Goal: Information Seeking & Learning: Learn about a topic

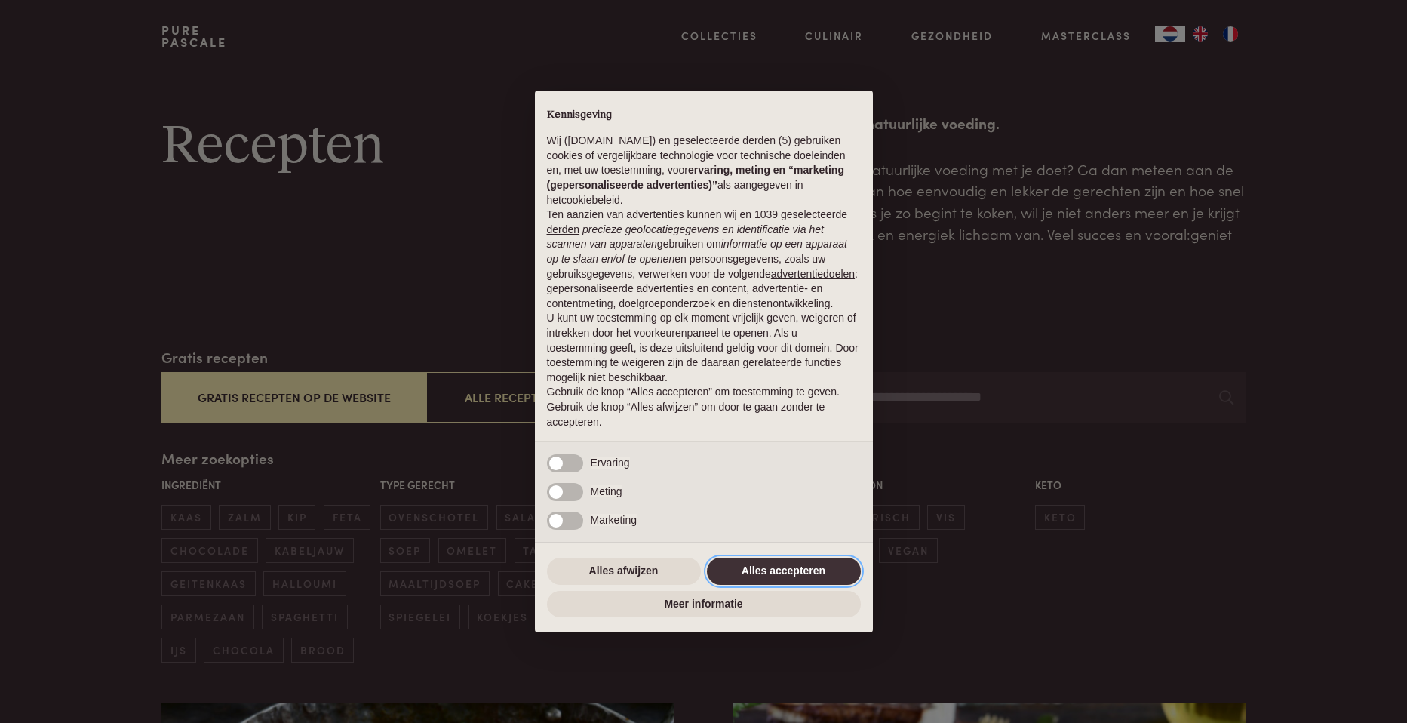
click at [843, 570] on button "Alles accepteren" at bounding box center [784, 571] width 154 height 27
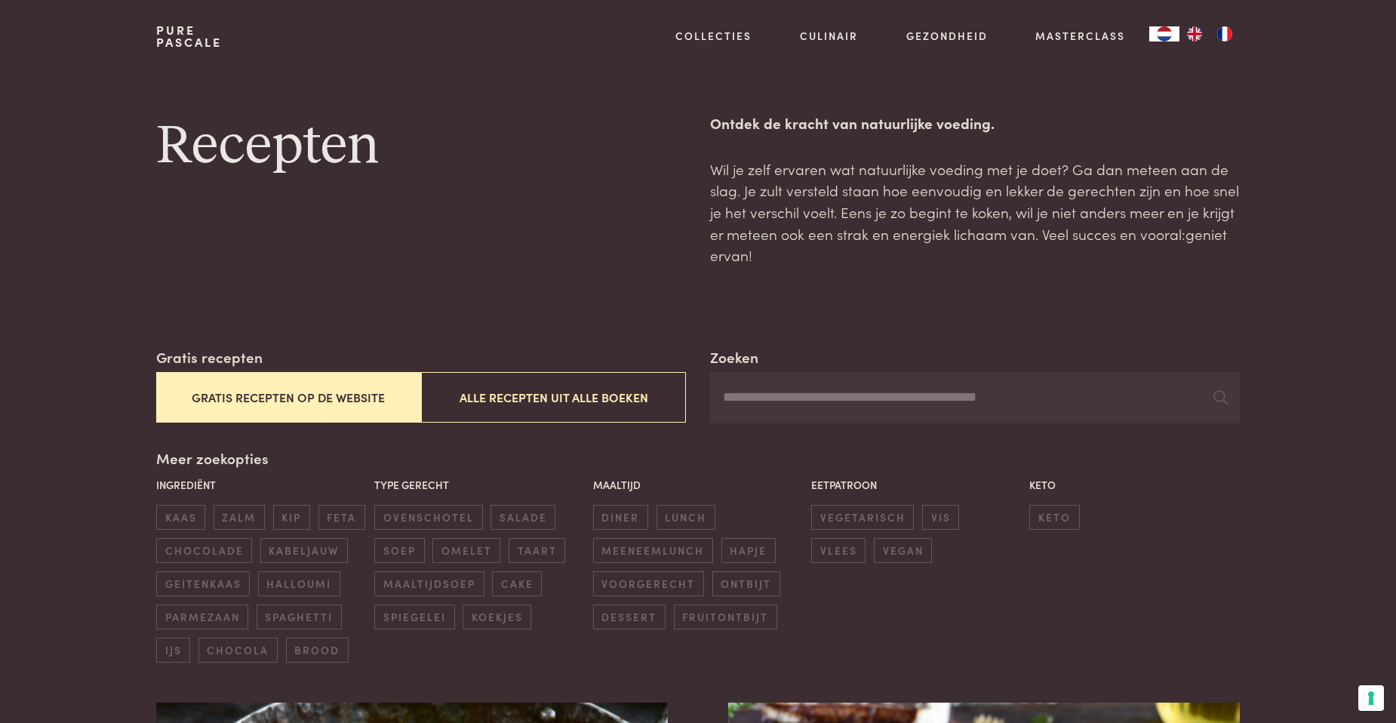
click at [266, 390] on button "Gratis recepten op de website" at bounding box center [288, 397] width 265 height 51
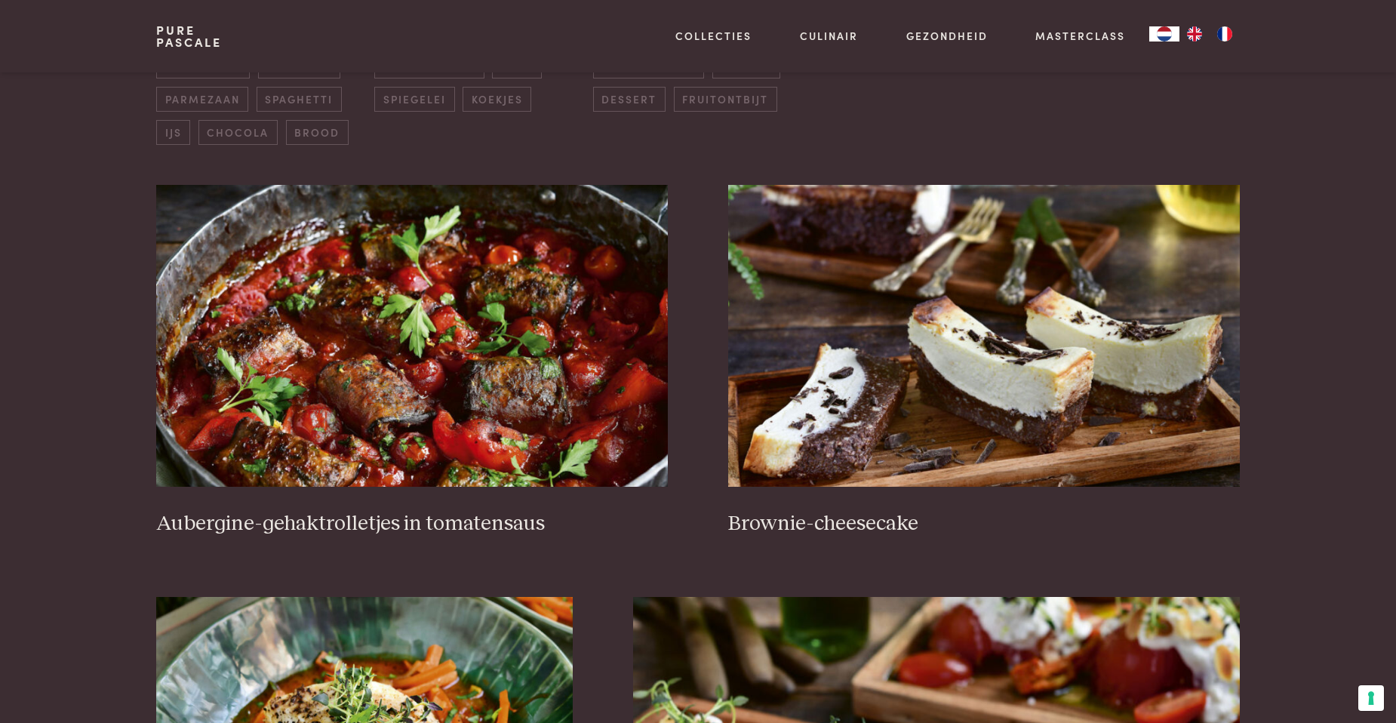
scroll to position [573, 0]
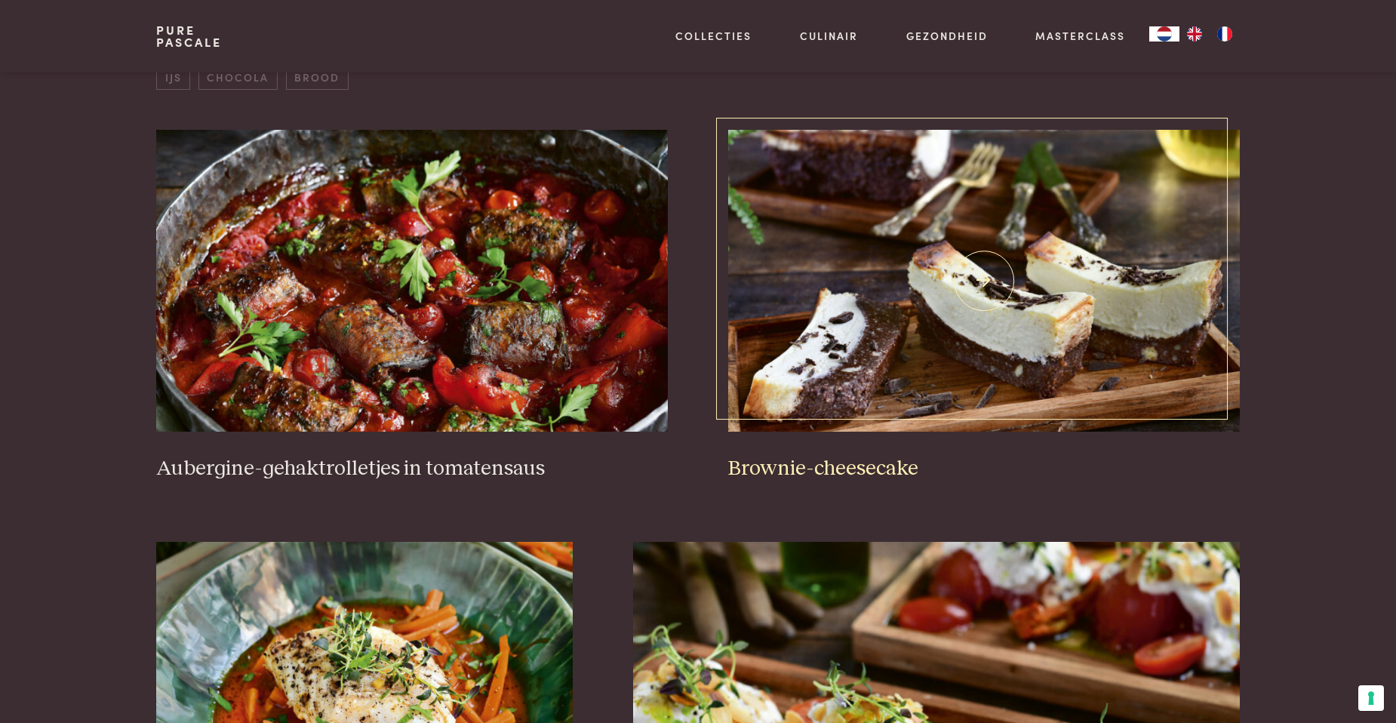
click at [1004, 342] on img at bounding box center [984, 281] width 512 height 302
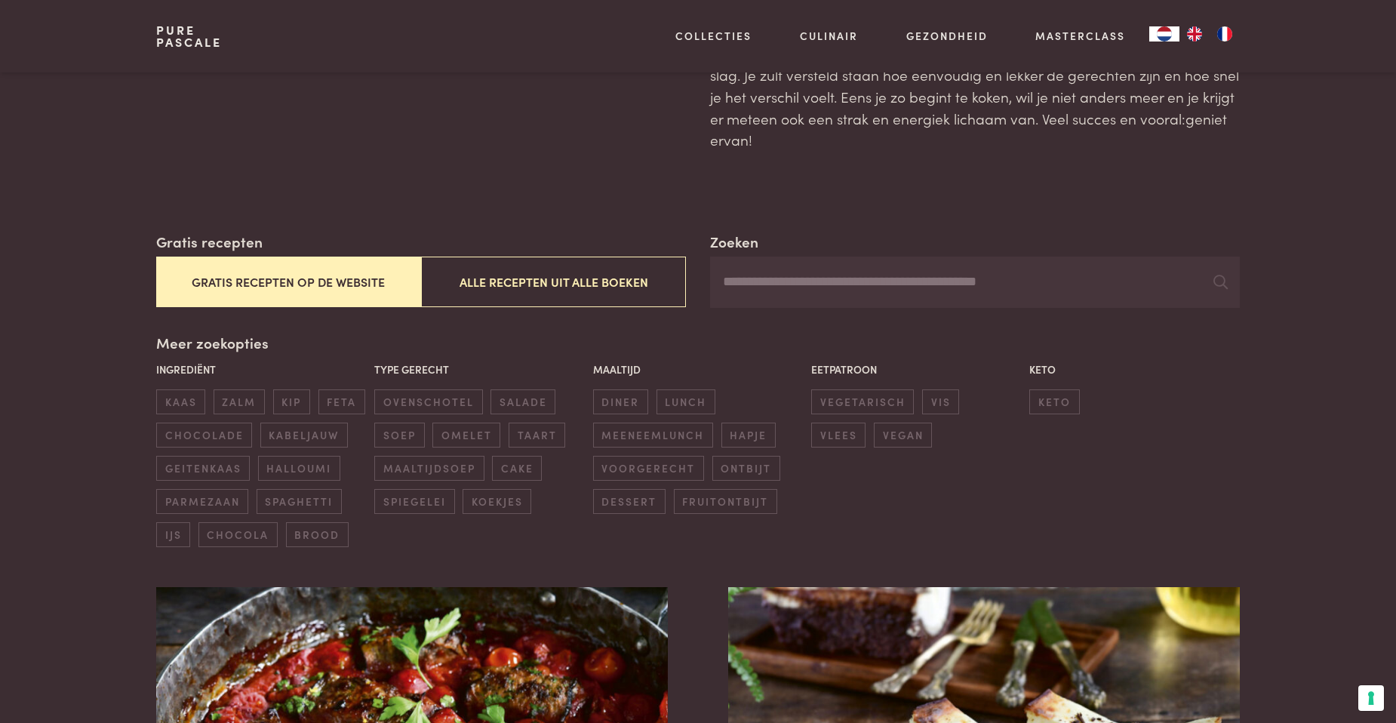
scroll to position [0, 0]
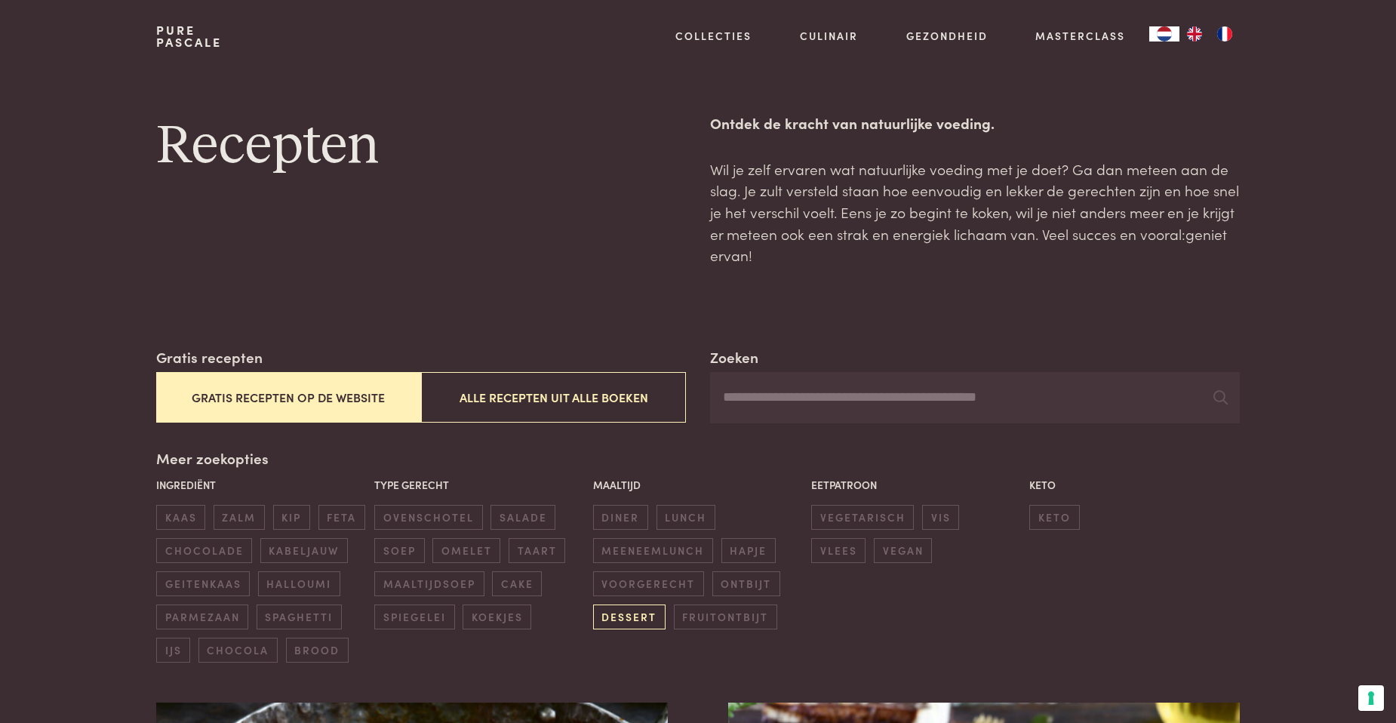
click at [652, 617] on span "dessert" at bounding box center [629, 616] width 72 height 25
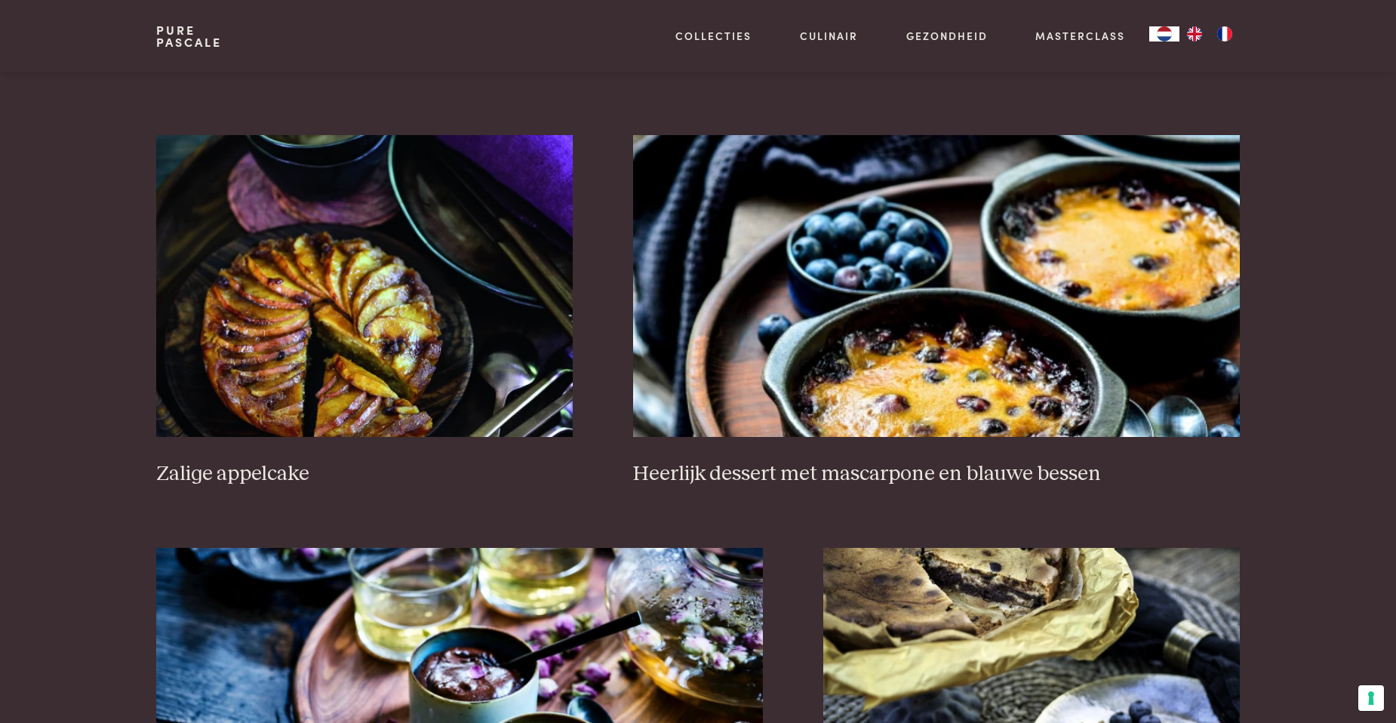
scroll to position [2233, 0]
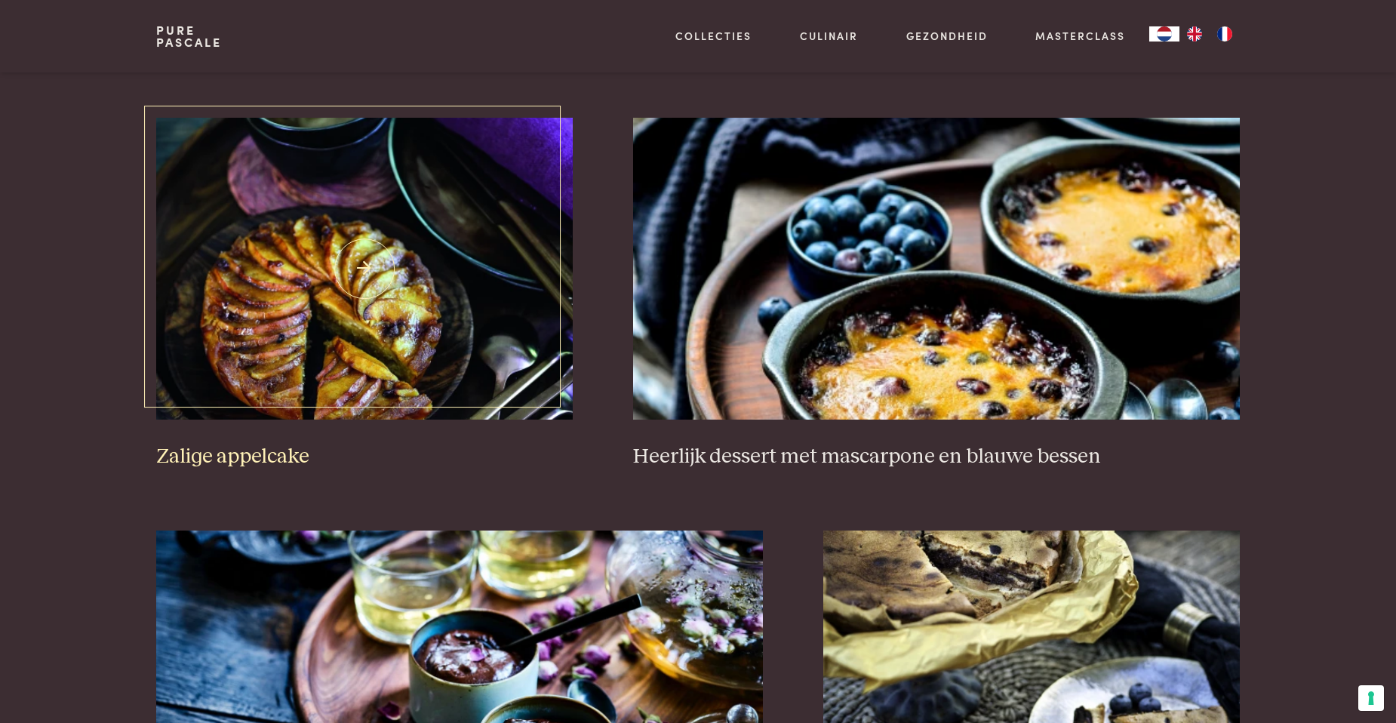
click at [202, 255] on img at bounding box center [364, 269] width 417 height 302
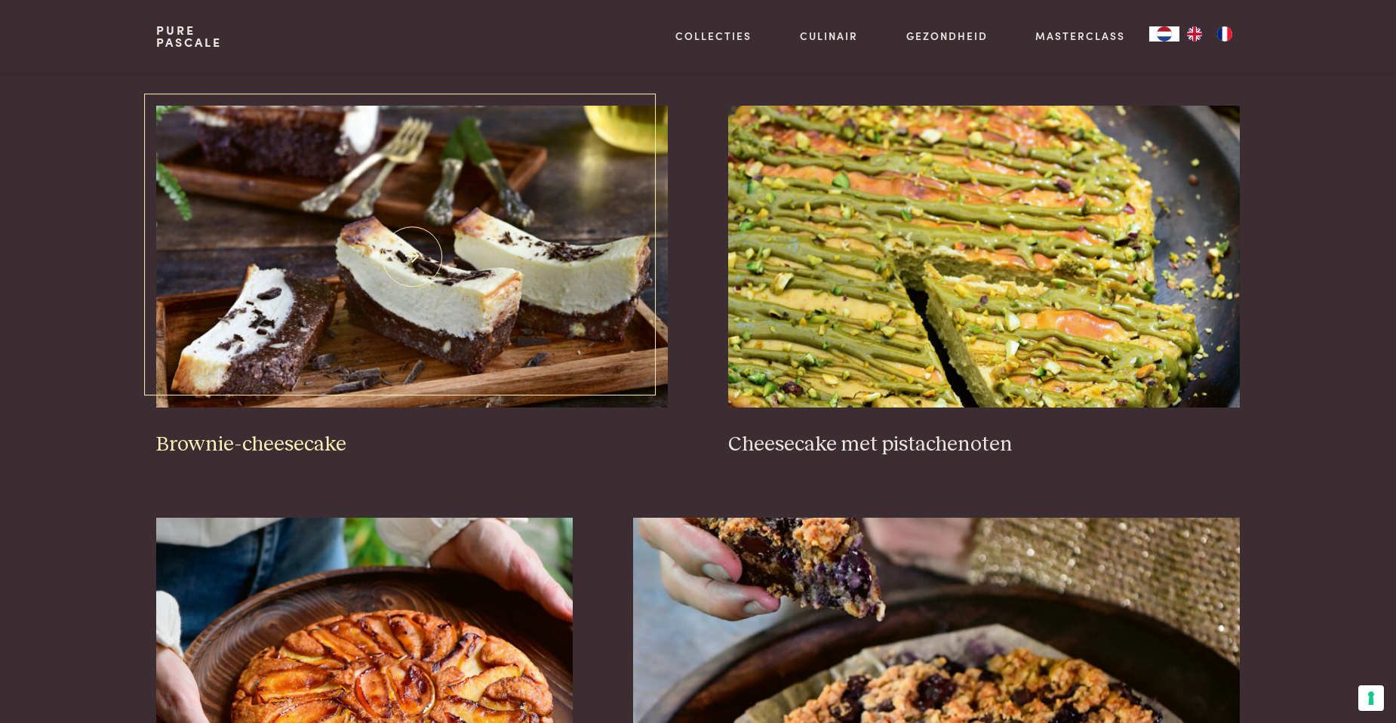
scroll to position [573, 0]
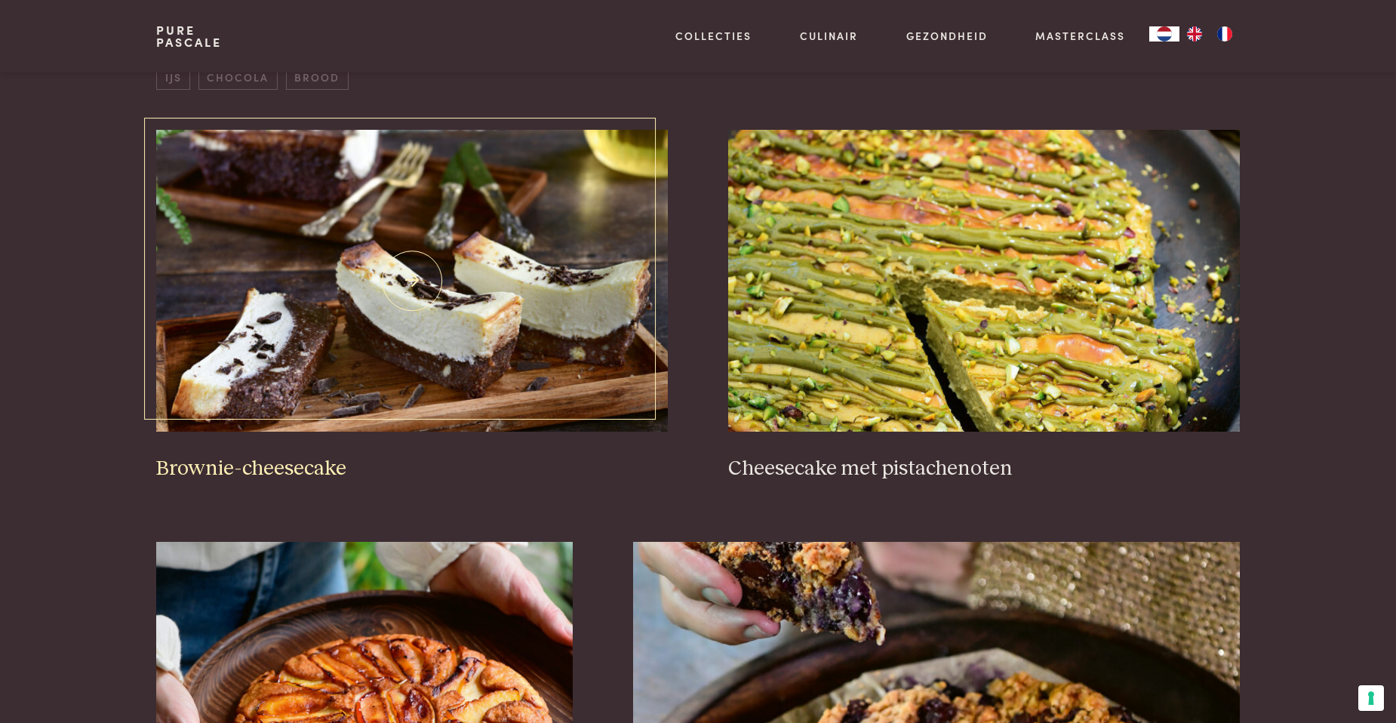
click at [431, 323] on img at bounding box center [412, 281] width 512 height 302
click at [978, 246] on img at bounding box center [984, 281] width 512 height 302
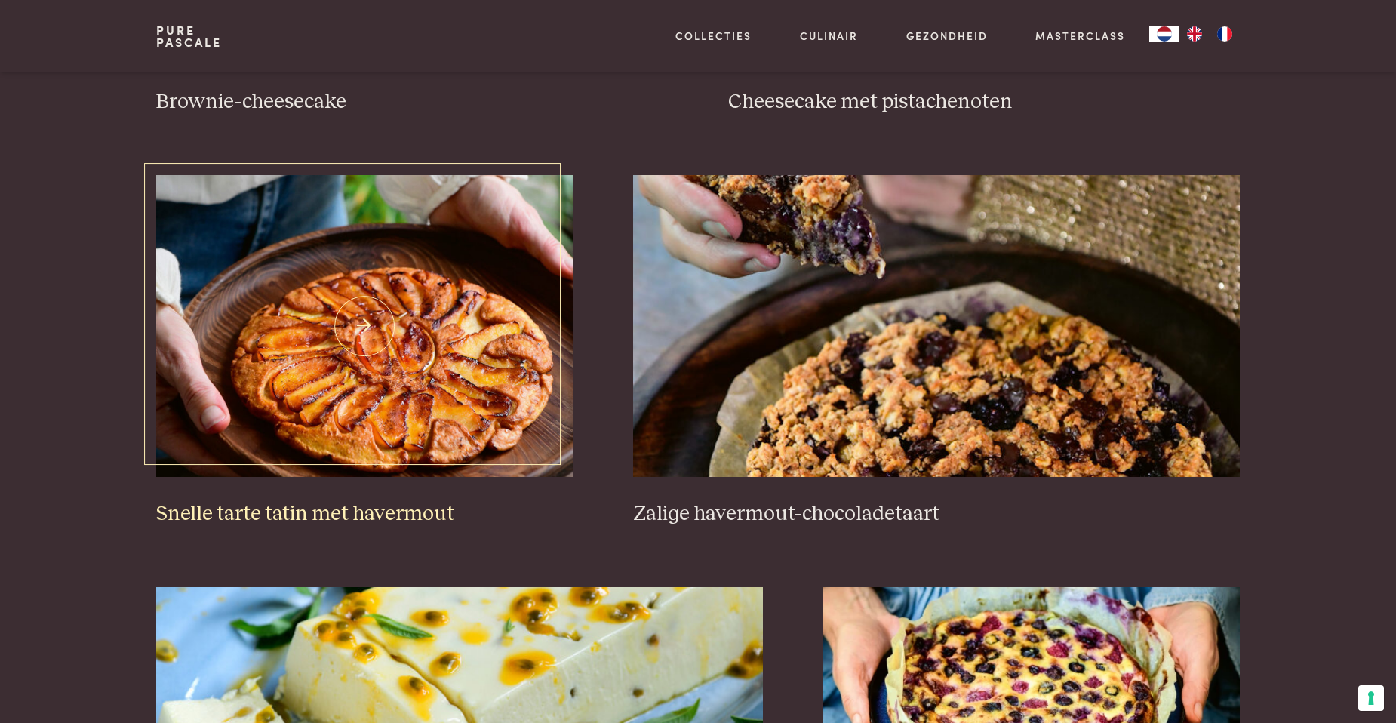
scroll to position [950, 0]
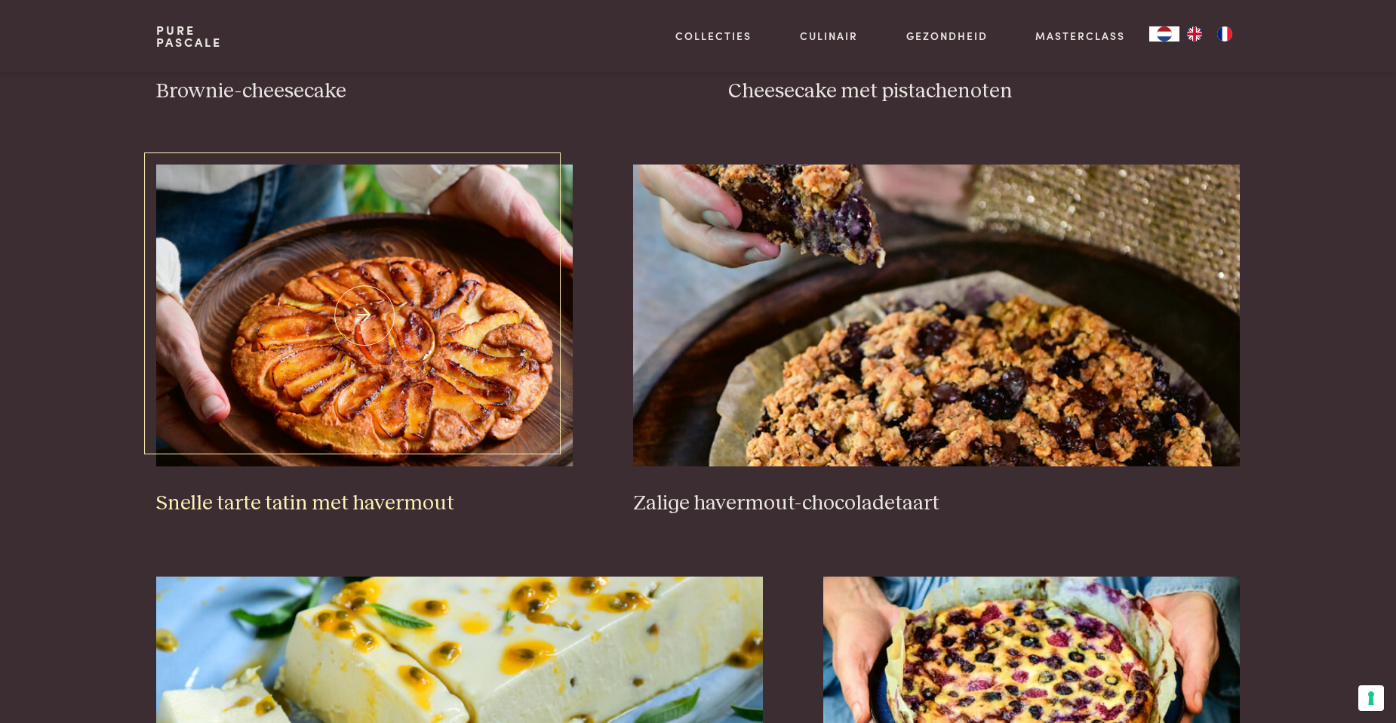
click at [447, 366] on img at bounding box center [364, 316] width 417 height 302
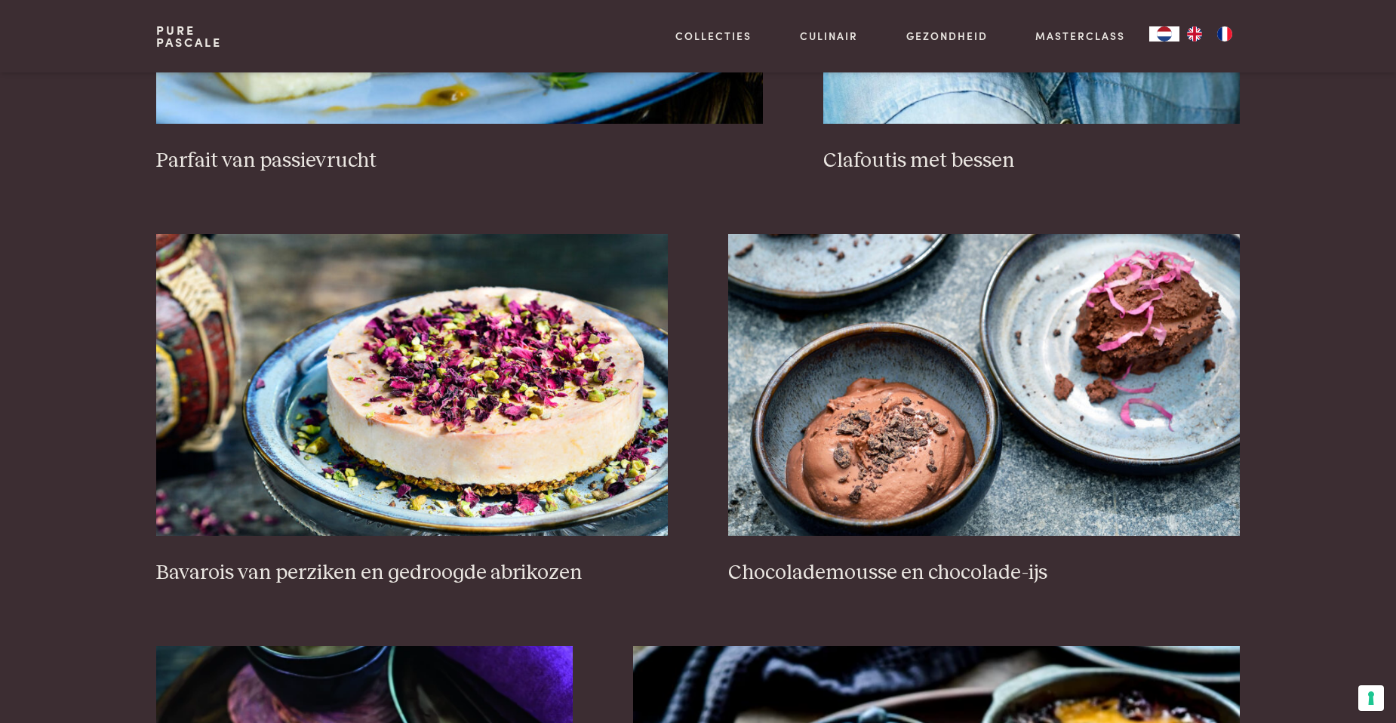
scroll to position [1780, 0]
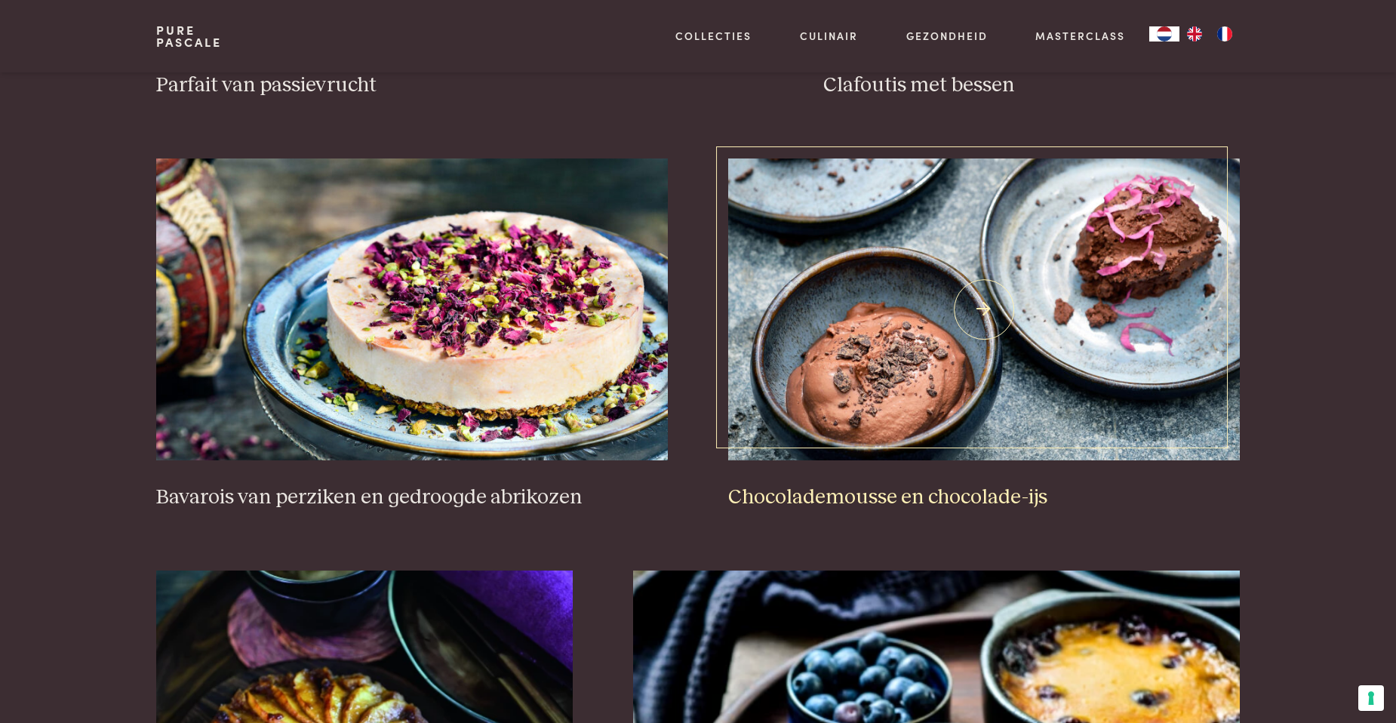
click at [919, 360] on img at bounding box center [984, 309] width 512 height 302
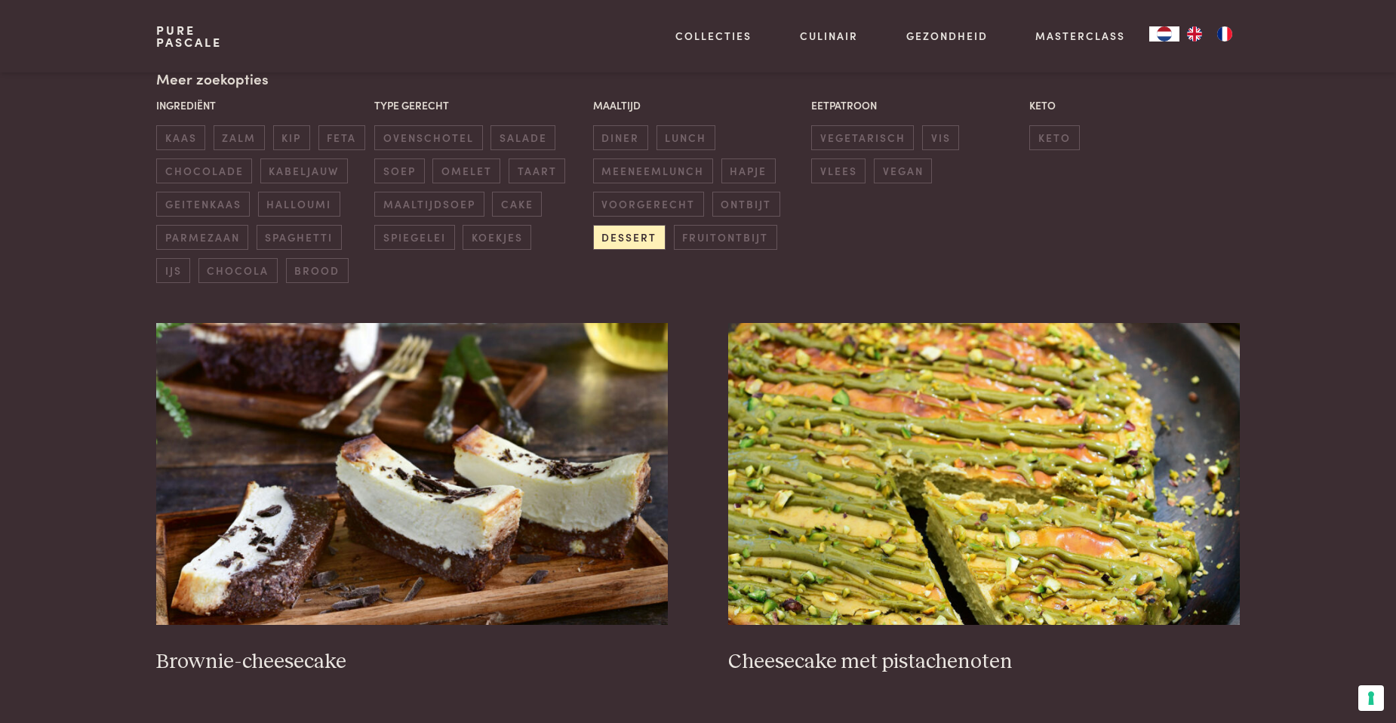
scroll to position [0, 0]
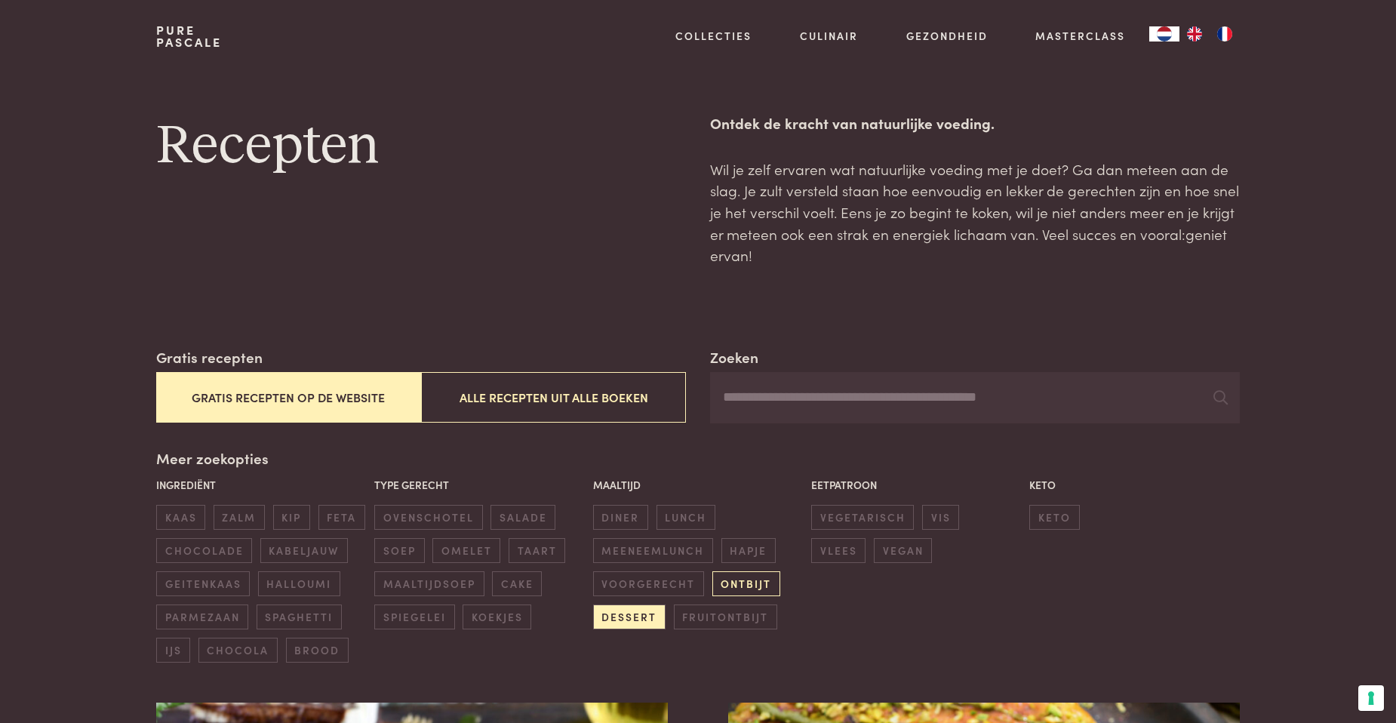
click at [763, 583] on span "ontbijt" at bounding box center [746, 583] width 68 height 25
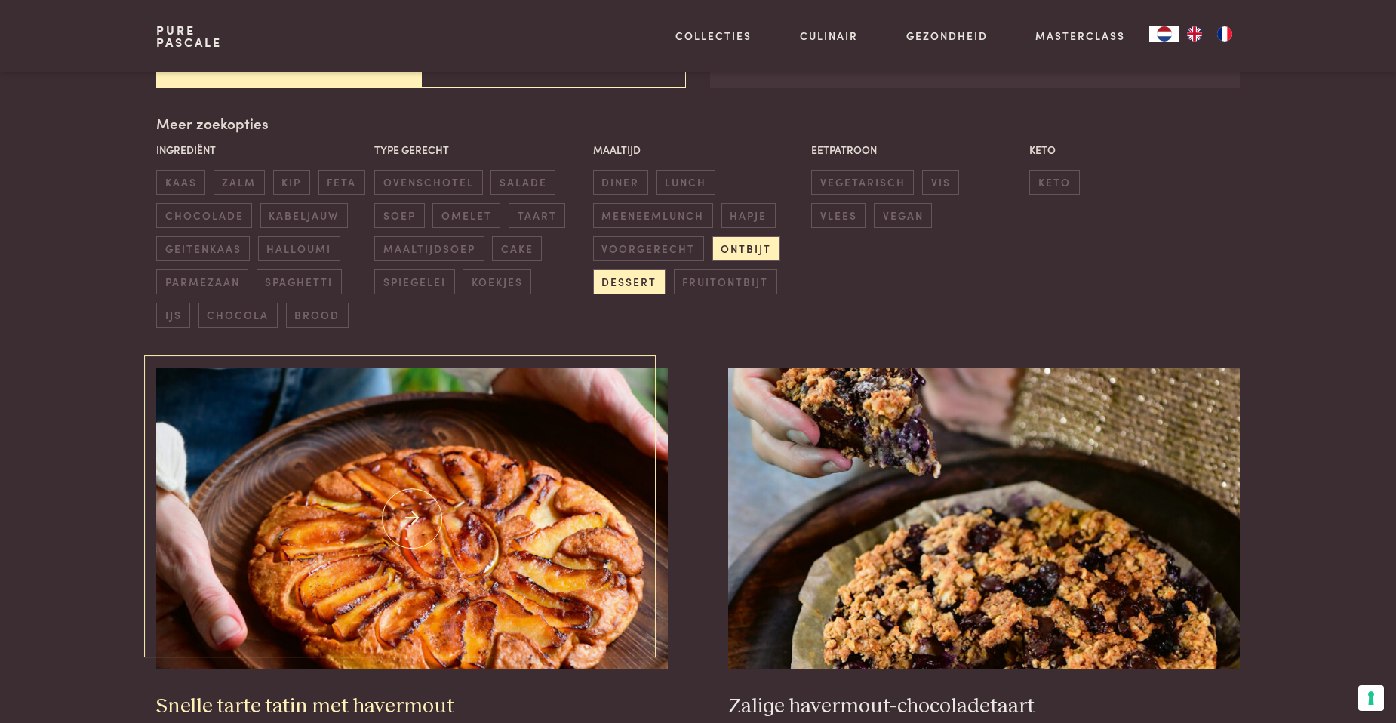
scroll to position [346, 0]
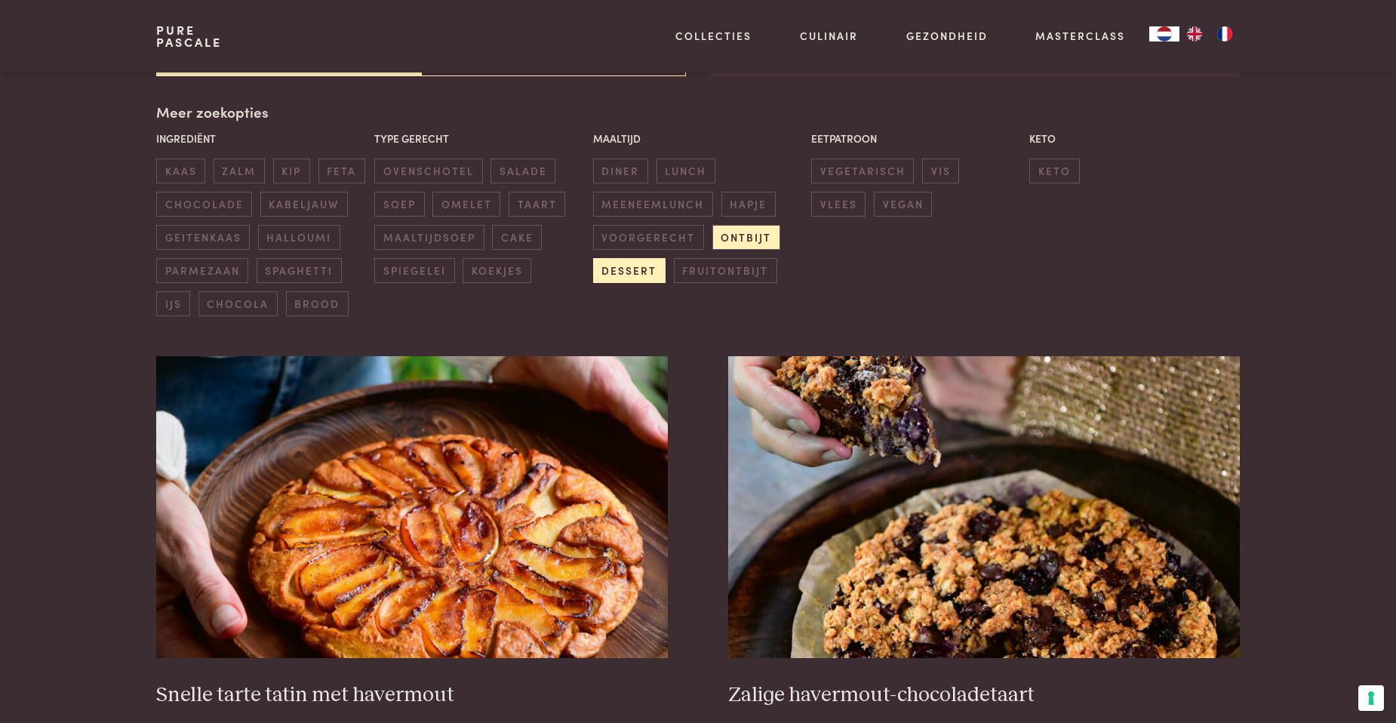
click at [641, 272] on span "dessert" at bounding box center [629, 270] width 72 height 25
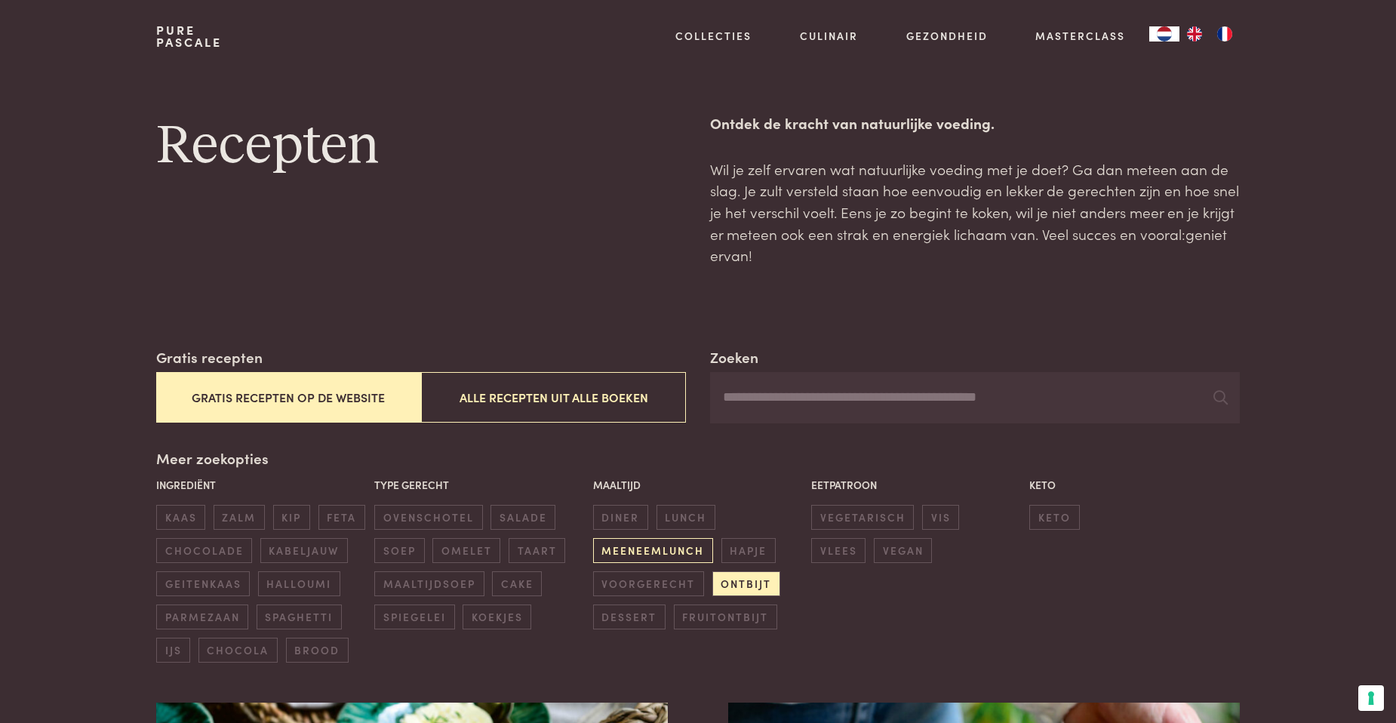
click at [641, 553] on span "meeneemlunch" at bounding box center [653, 550] width 120 height 25
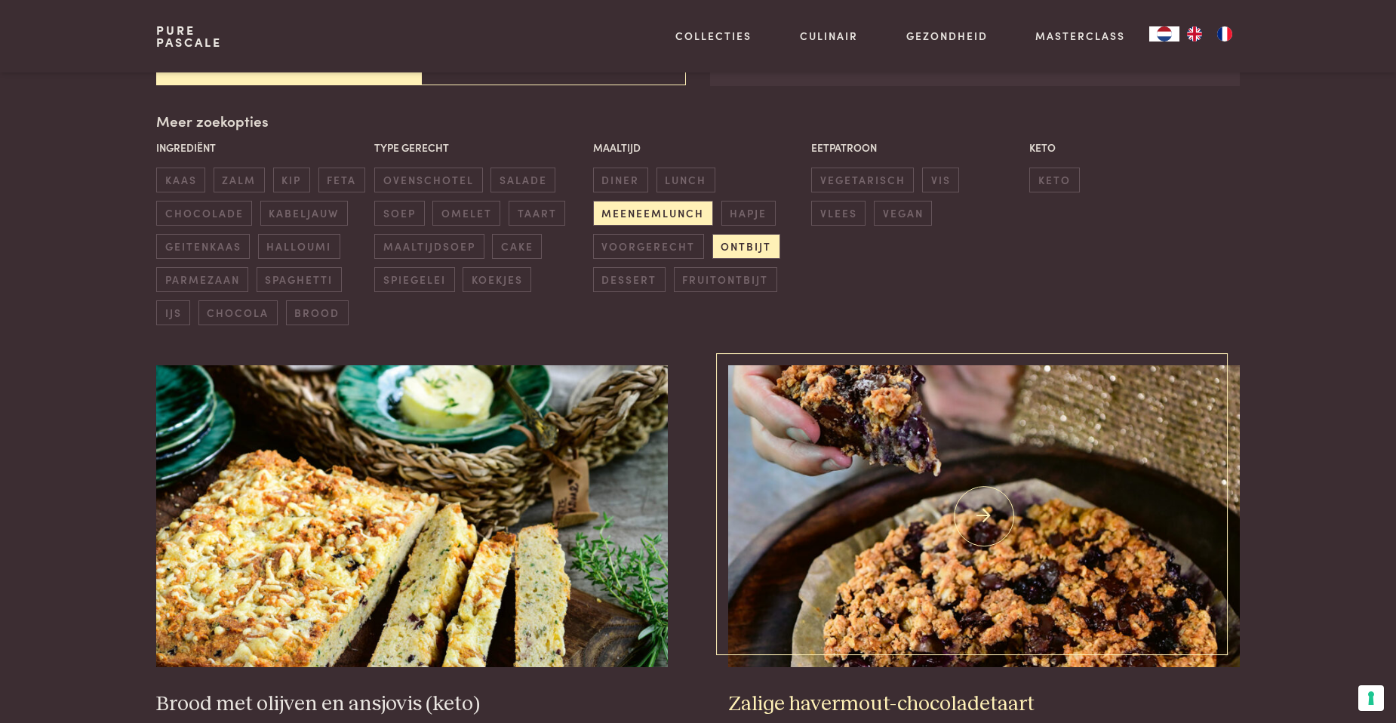
scroll to position [346, 0]
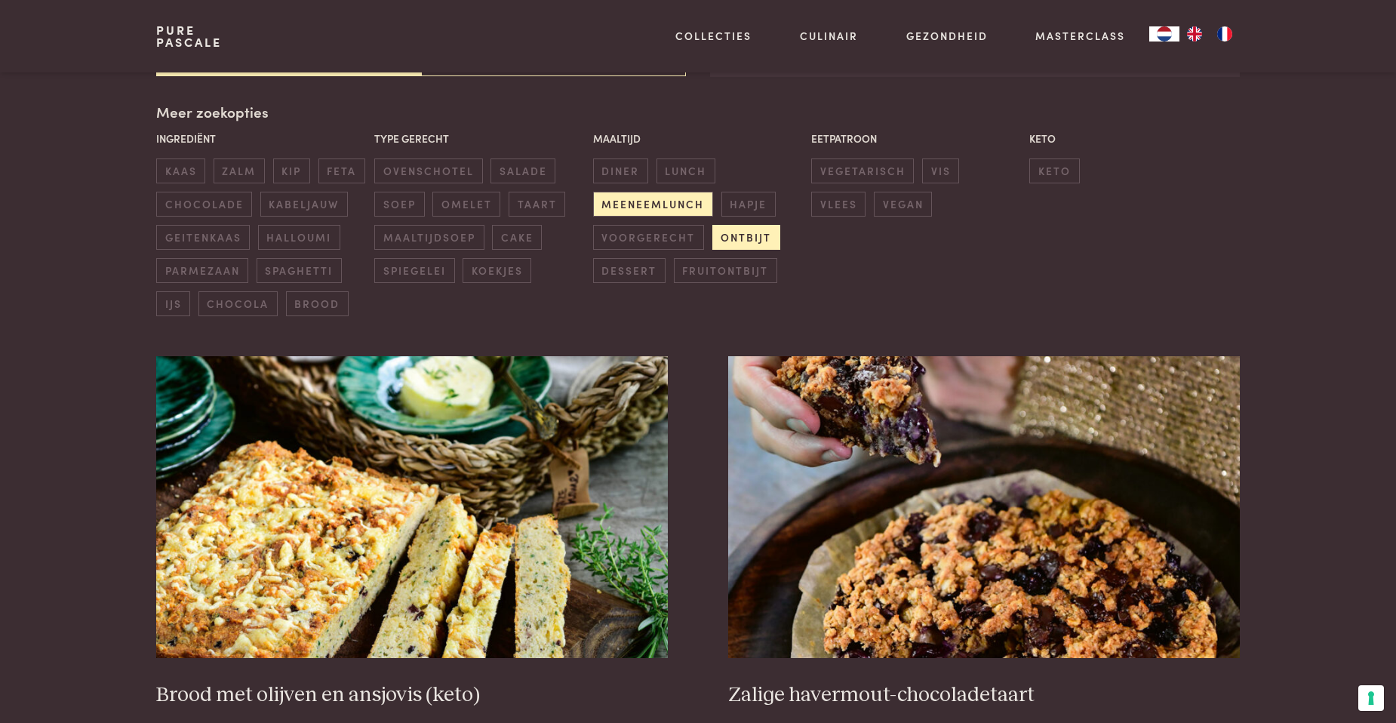
click at [764, 242] on span "ontbijt" at bounding box center [746, 237] width 68 height 25
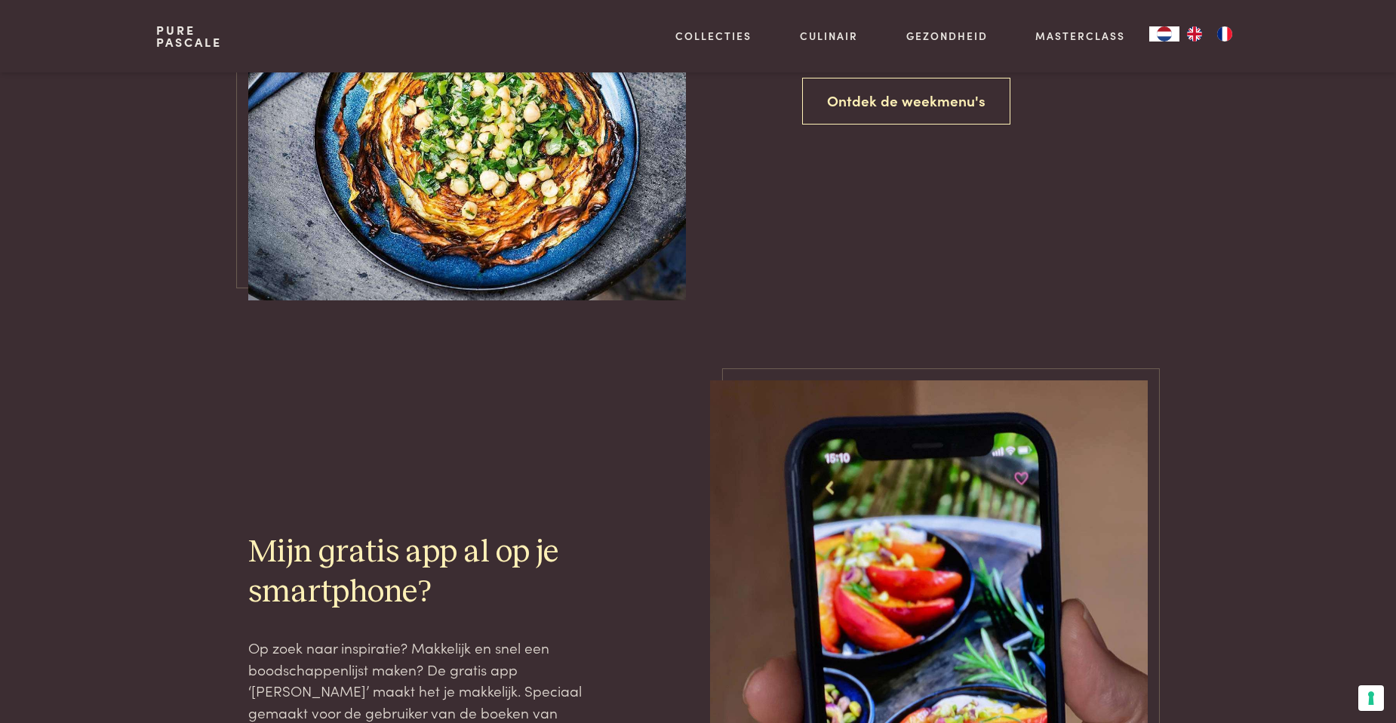
scroll to position [3290, 0]
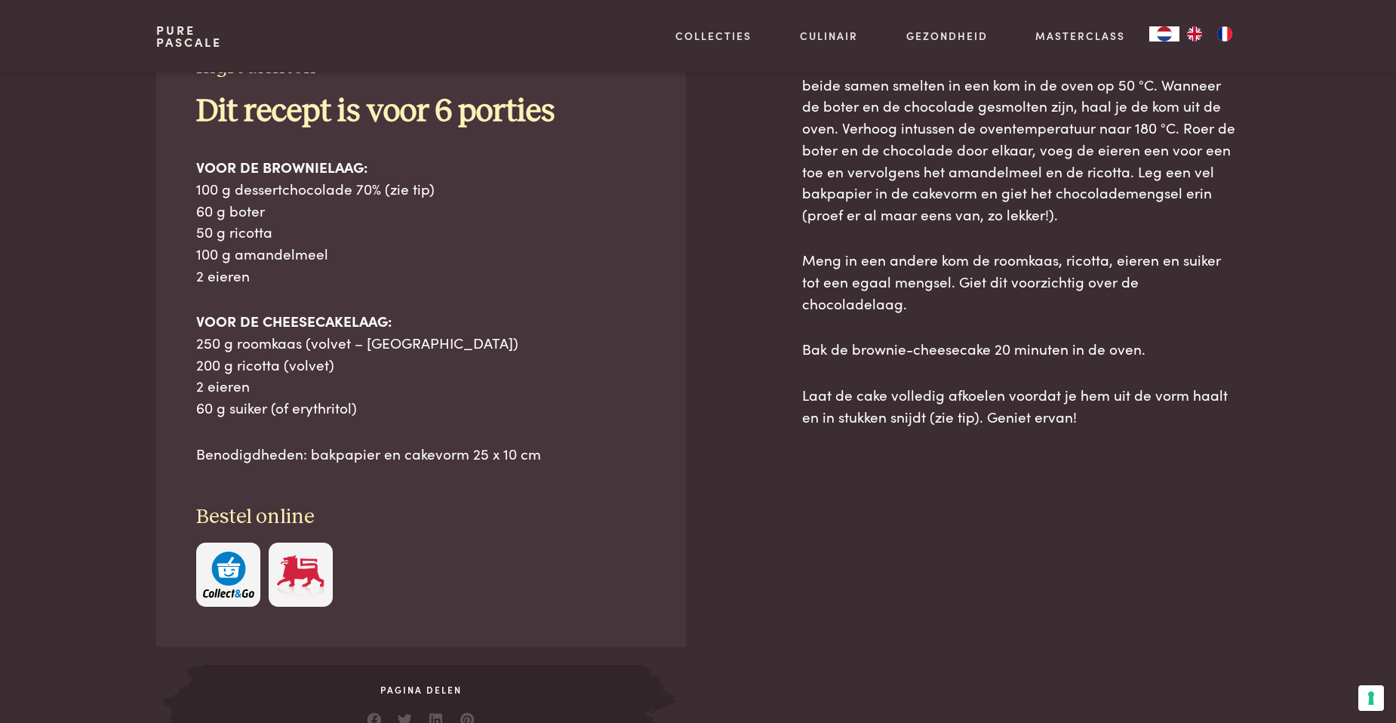
scroll to position [755, 0]
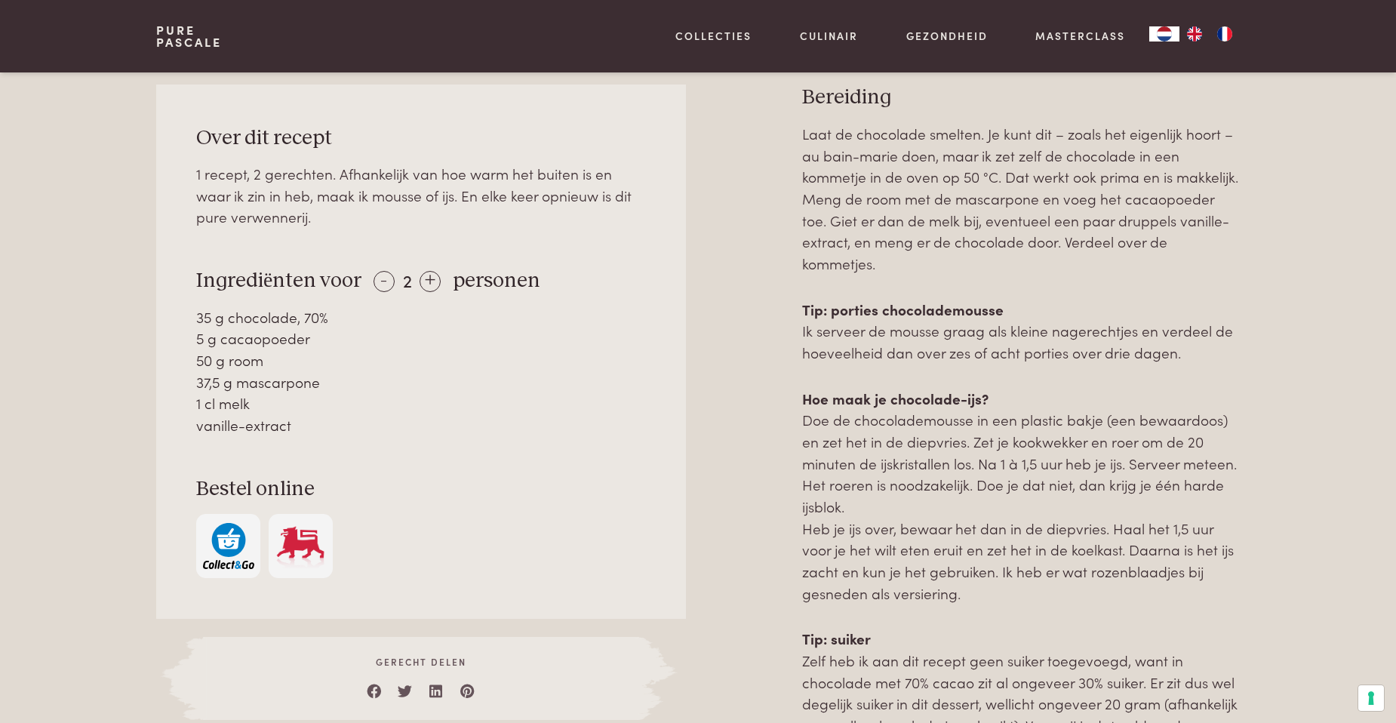
scroll to position [679, 0]
